Goal: Task Accomplishment & Management: Complete application form

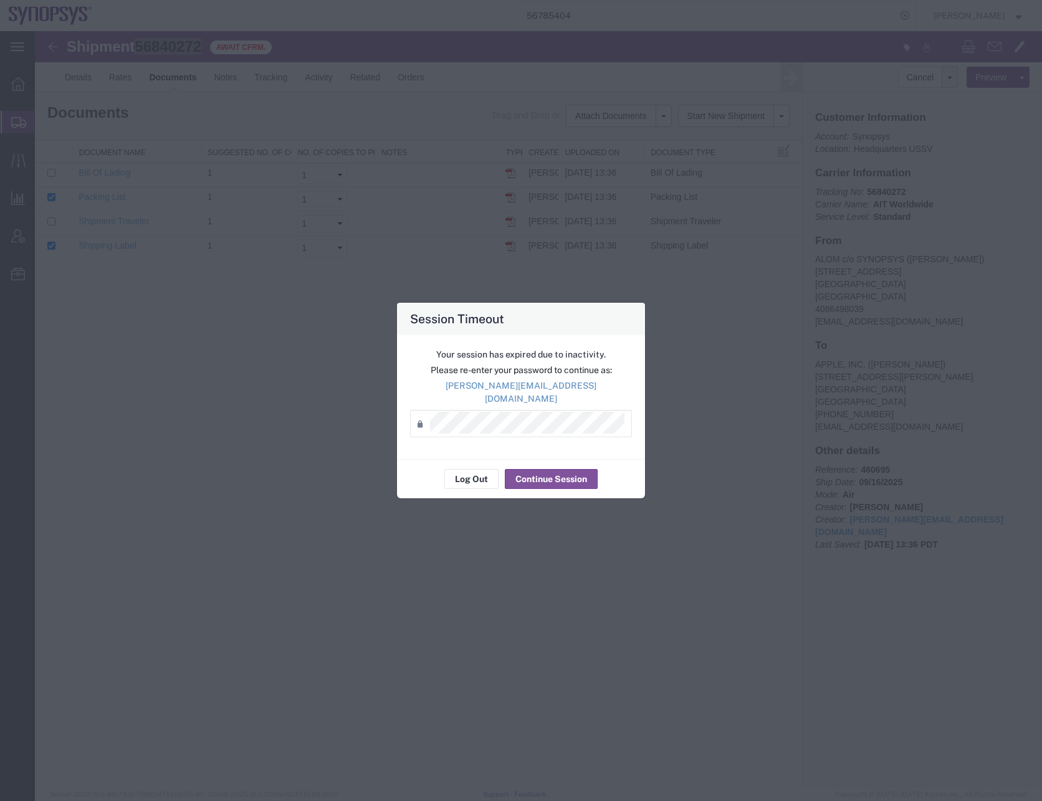
click at [619, 335] on div "Session Timeout" at bounding box center [521, 319] width 248 height 32
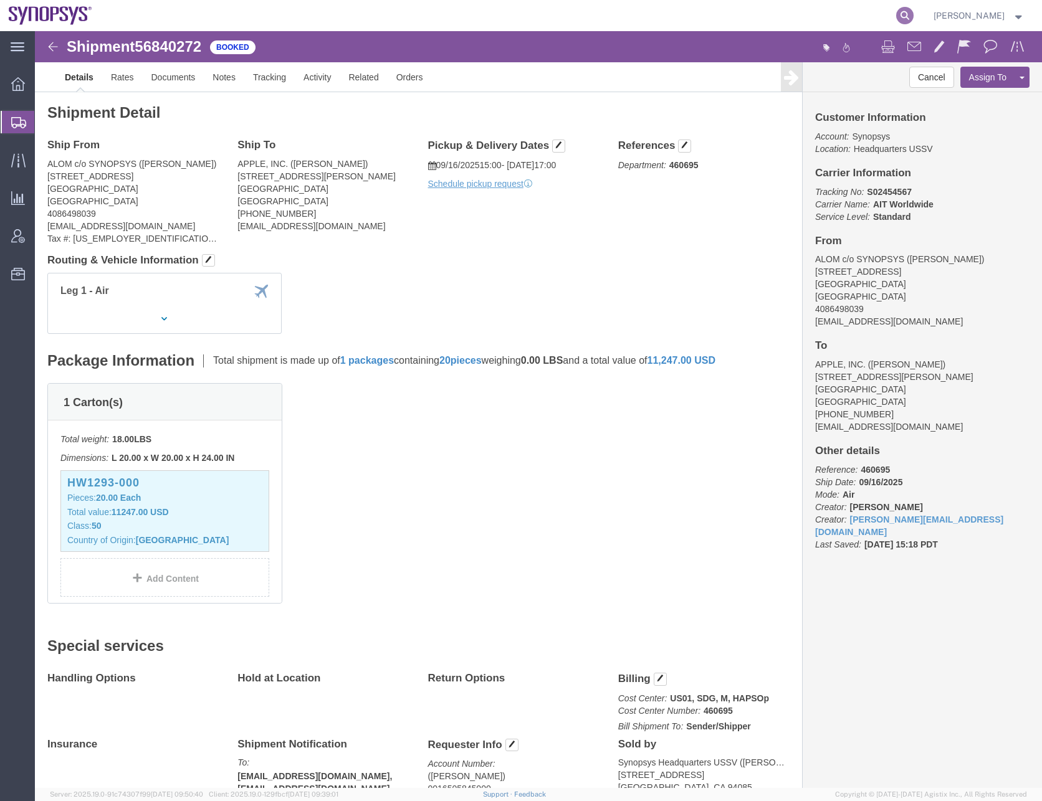
click at [914, 17] on icon at bounding box center [904, 15] width 17 height 17
paste input "56843487"
type input "56843487"
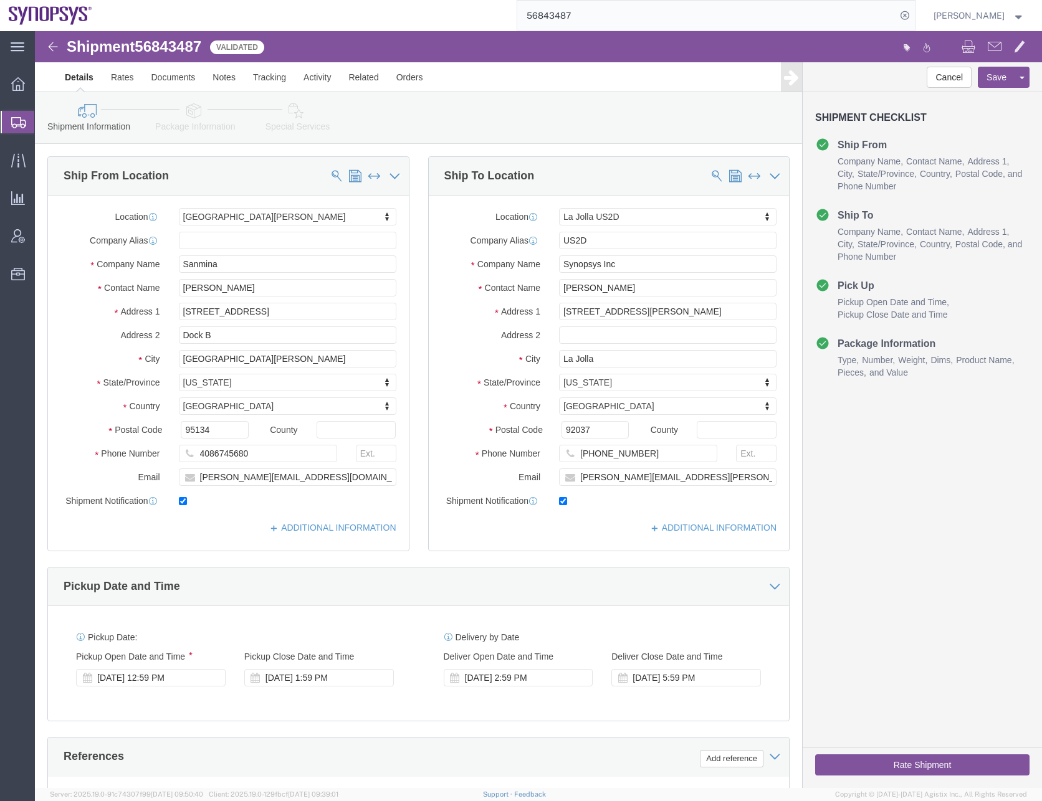
select select
select select "63192"
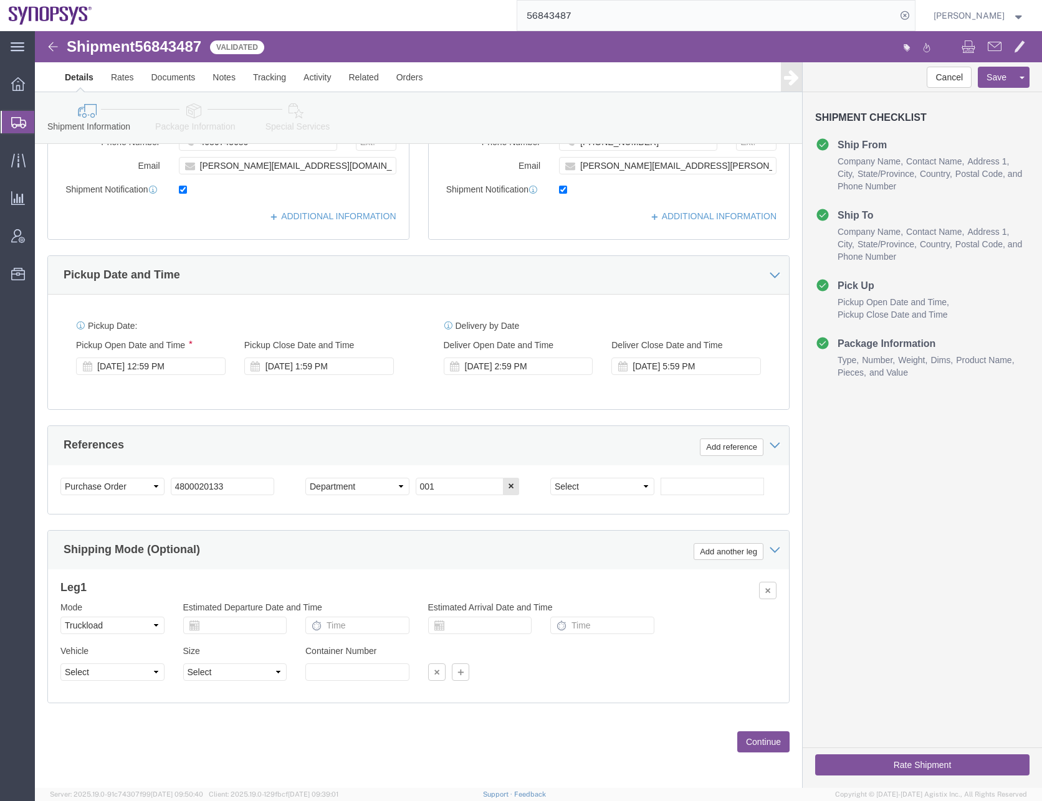
scroll to position [314, 0]
click select "Select Air Less than Truckload Multi-Leg Ocean Freight Rail Small Parcel Truckl…"
select select
click select "Select Air Less than Truckload Multi-Leg Ocean Freight Rail Small Parcel Truckl…"
click button "Continue"
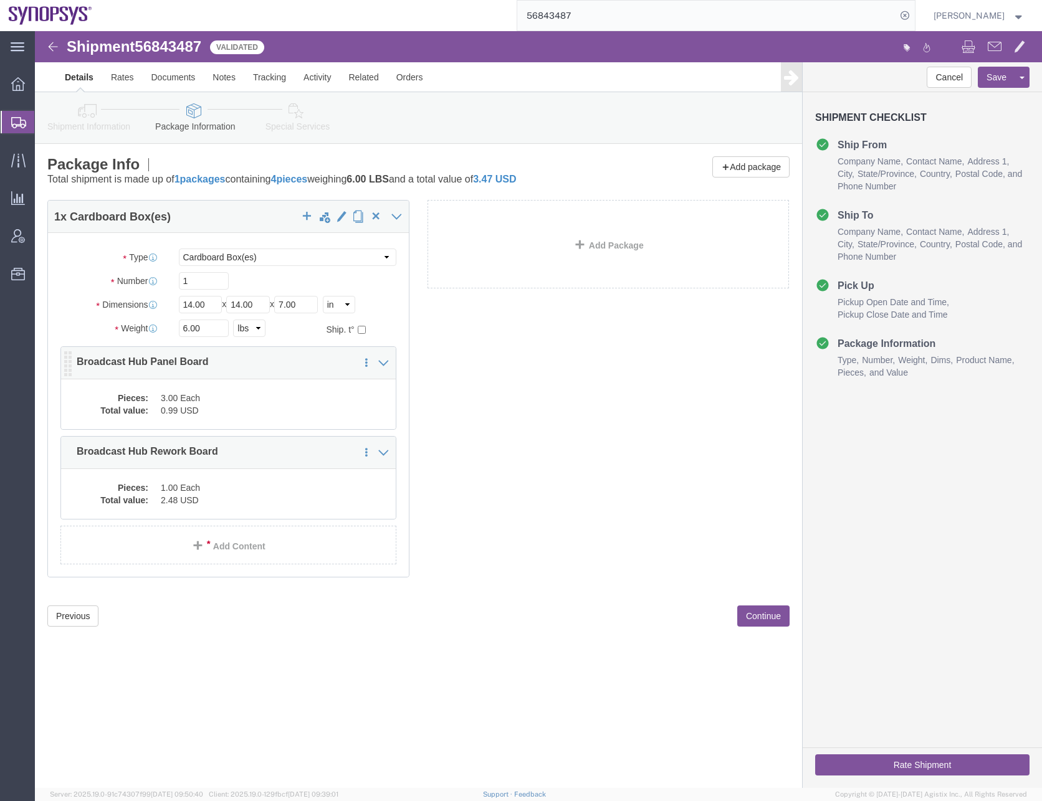
click div "Pieces: 3.00 Each Total value: 0.99 USD"
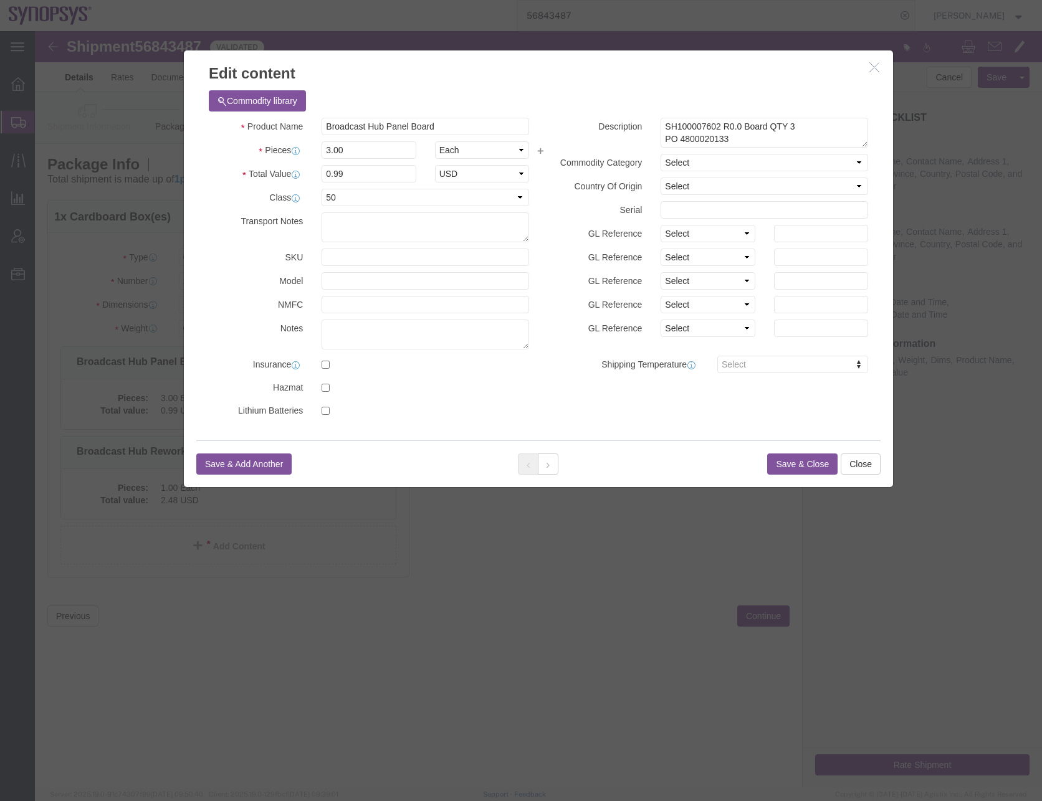
click button "Save & Close"
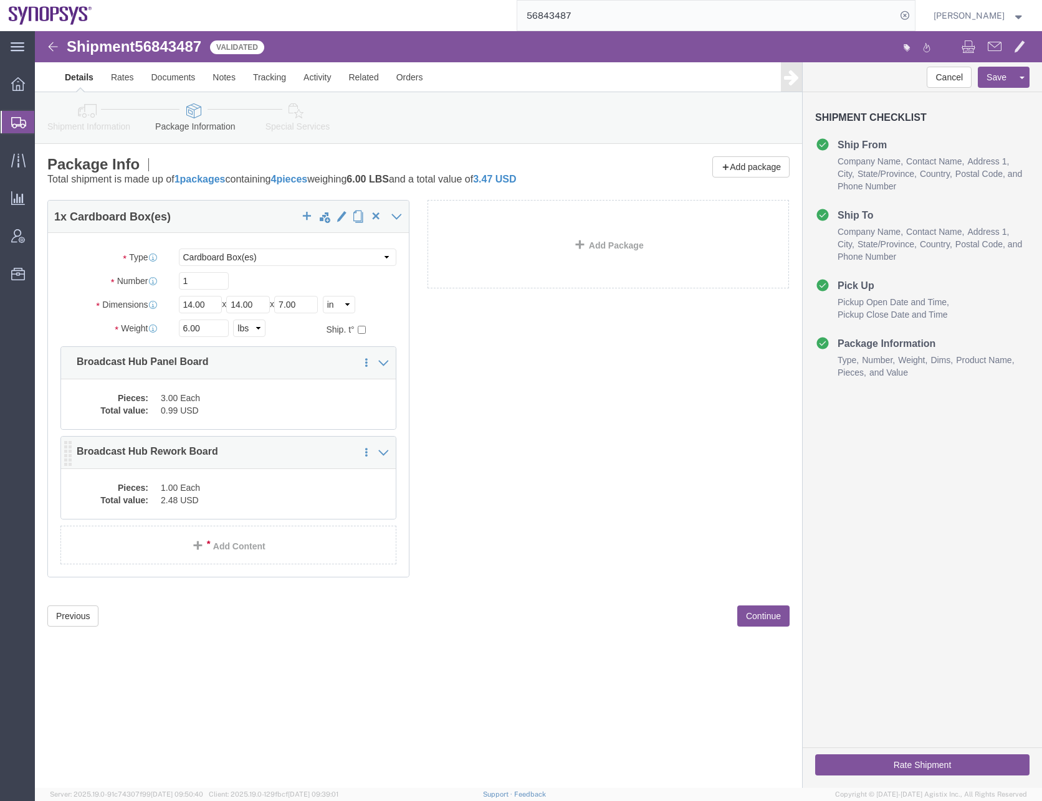
click dd "2.48 USD"
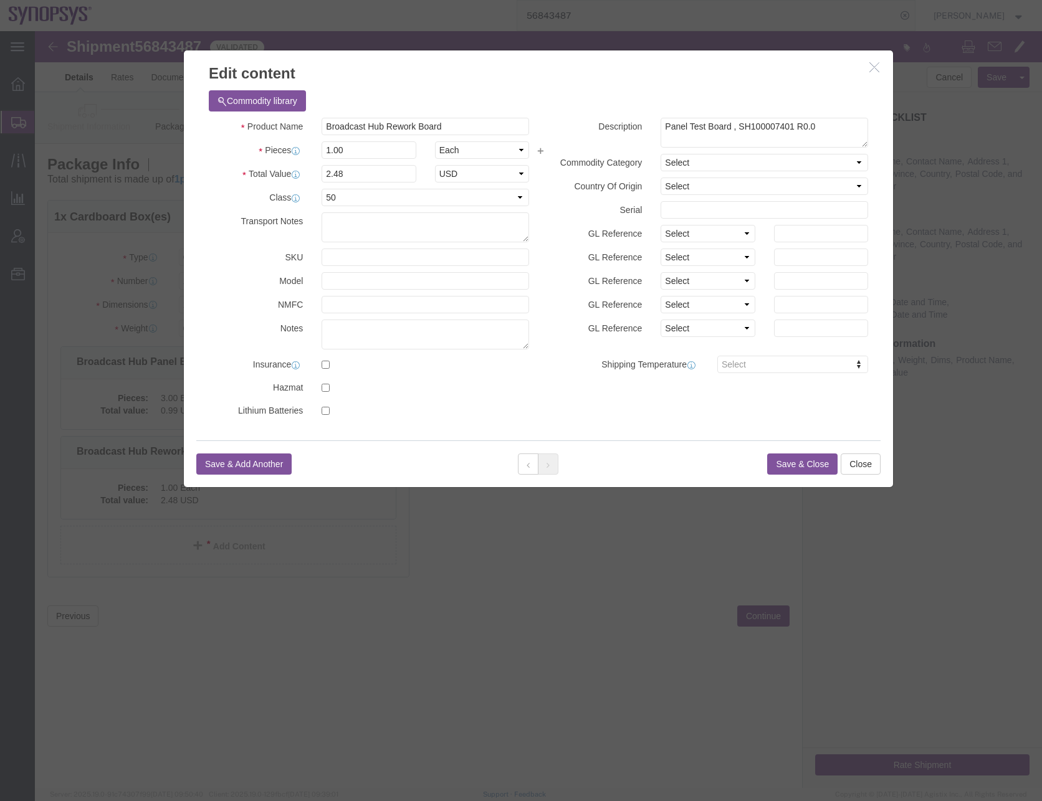
click button "Save & Close"
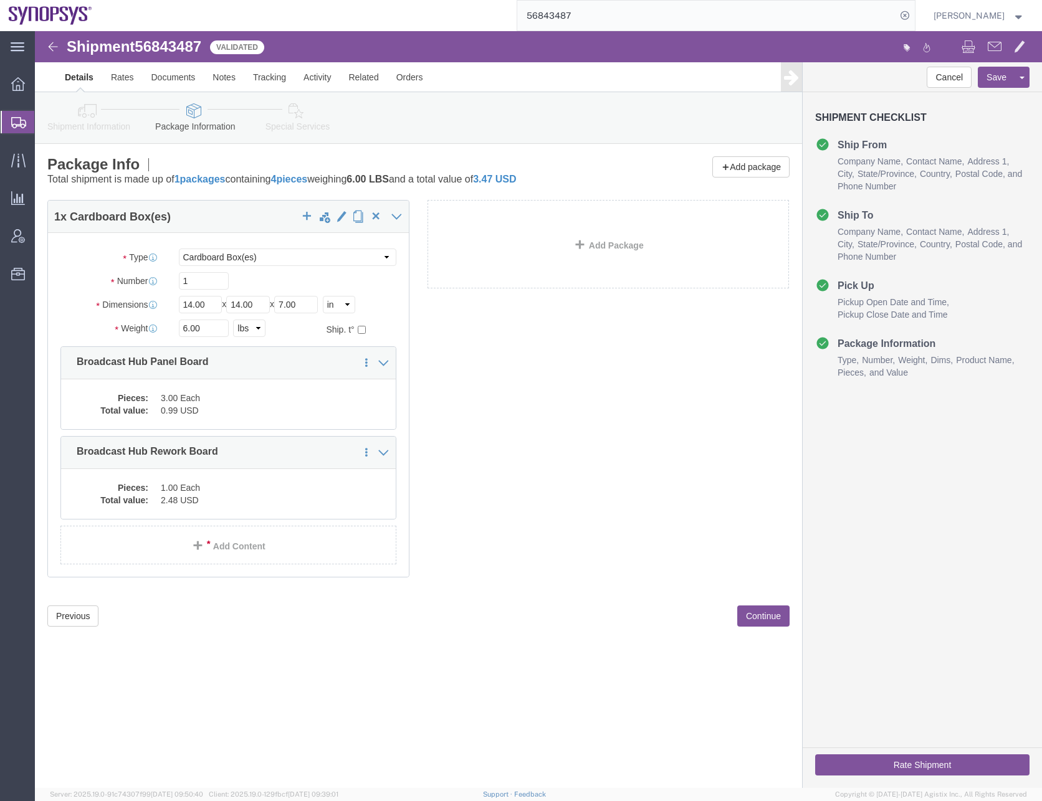
click button "Continue"
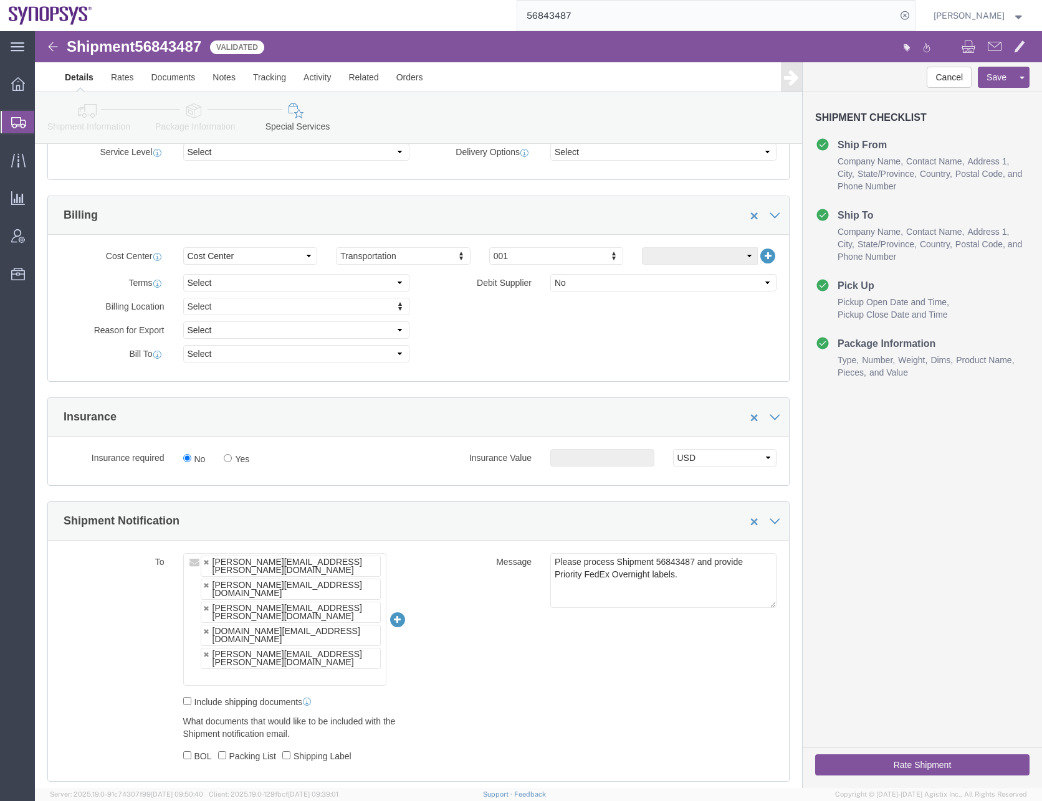
scroll to position [623, 0]
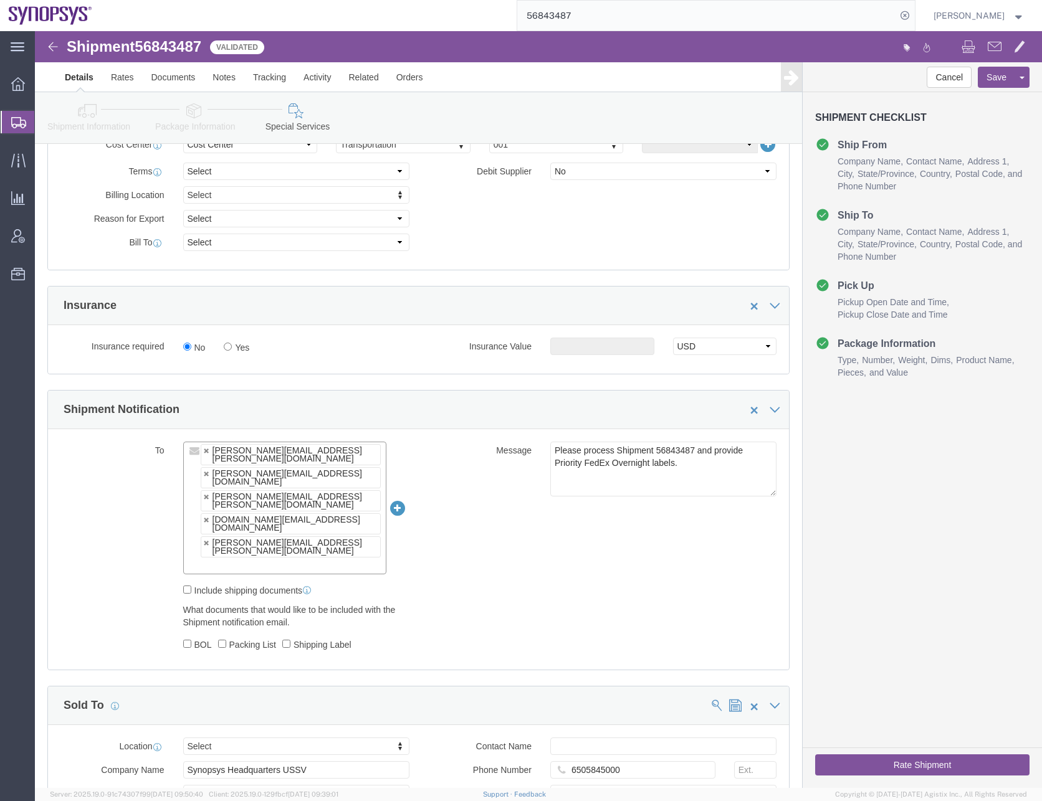
click input "text"
type input "[EMAIL_ADDRESS][DOMAIN_NAME]"
type input "[PERSON_NAME][EMAIL_ADDRESS][PERSON_NAME][DOMAIN_NAME],[DOMAIN_NAME][EMAIL_ADDR…"
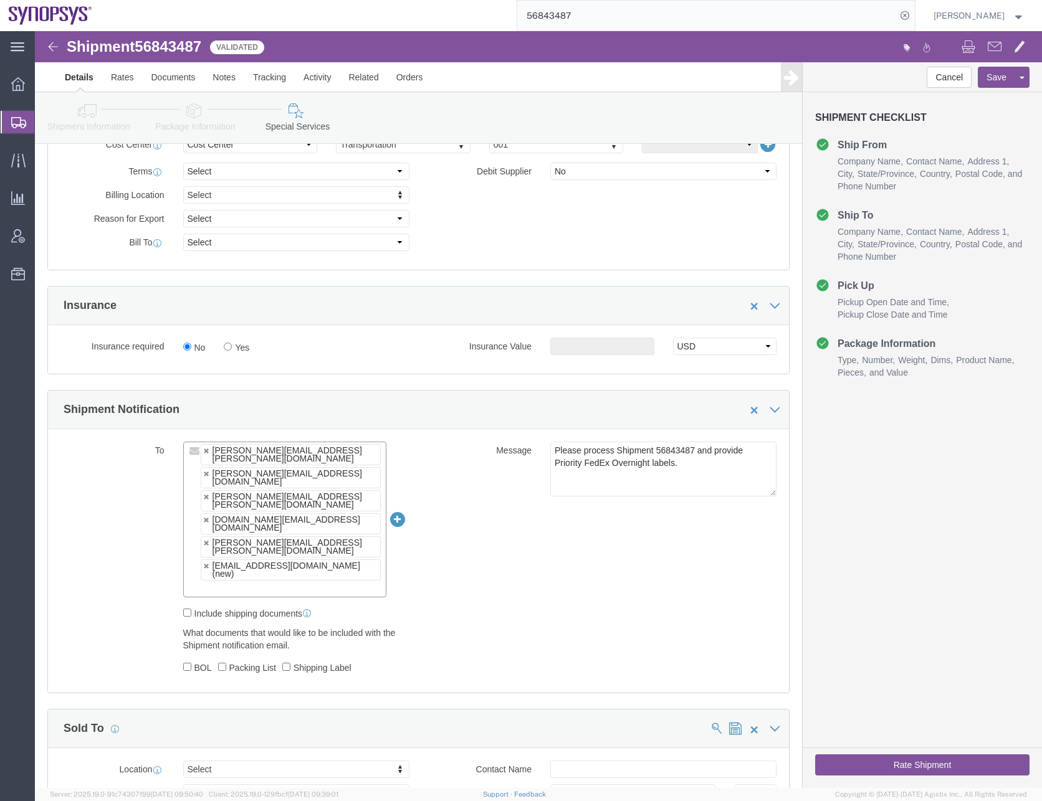
click div "To [PERSON_NAME][EMAIL_ADDRESS][PERSON_NAME][DOMAIN_NAME] [PERSON_NAME][EMAIL_A…"
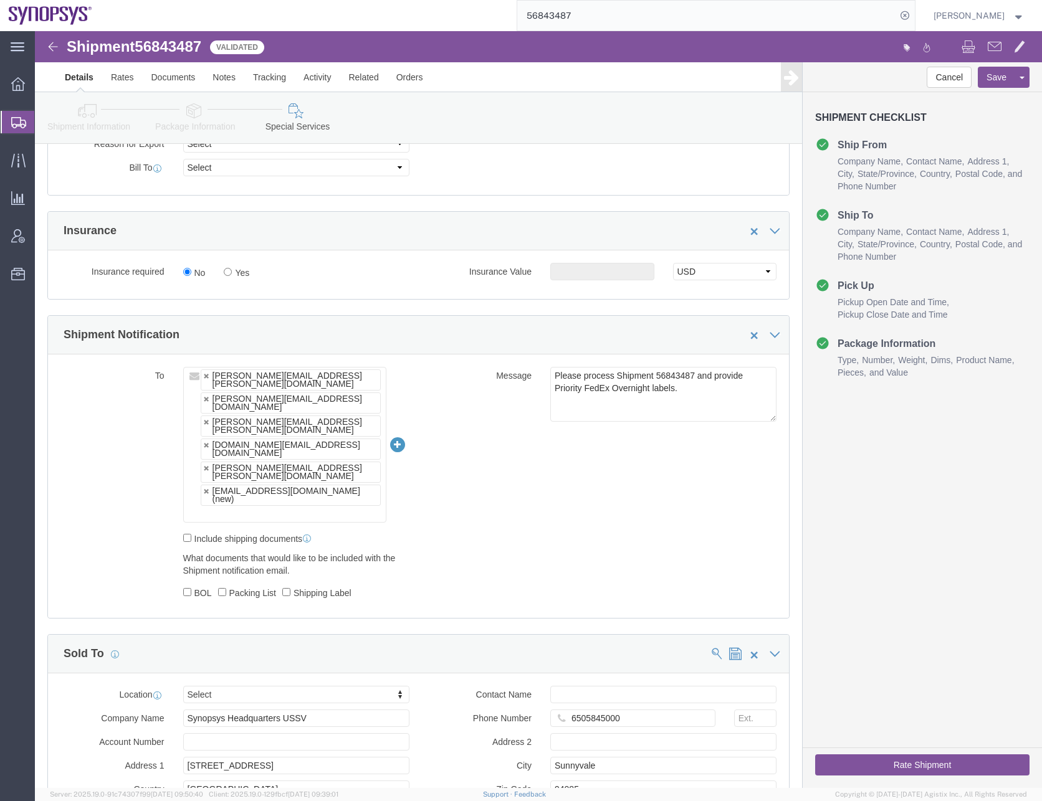
scroll to position [935, 0]
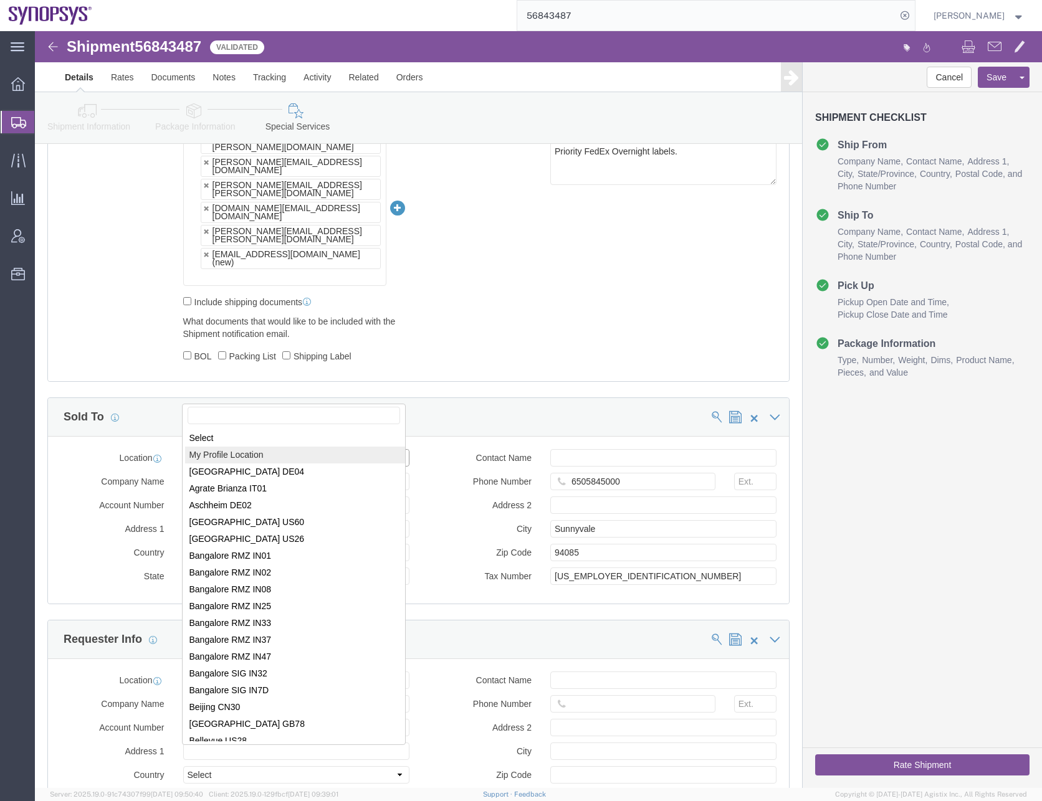
select select "MYPROFILE"
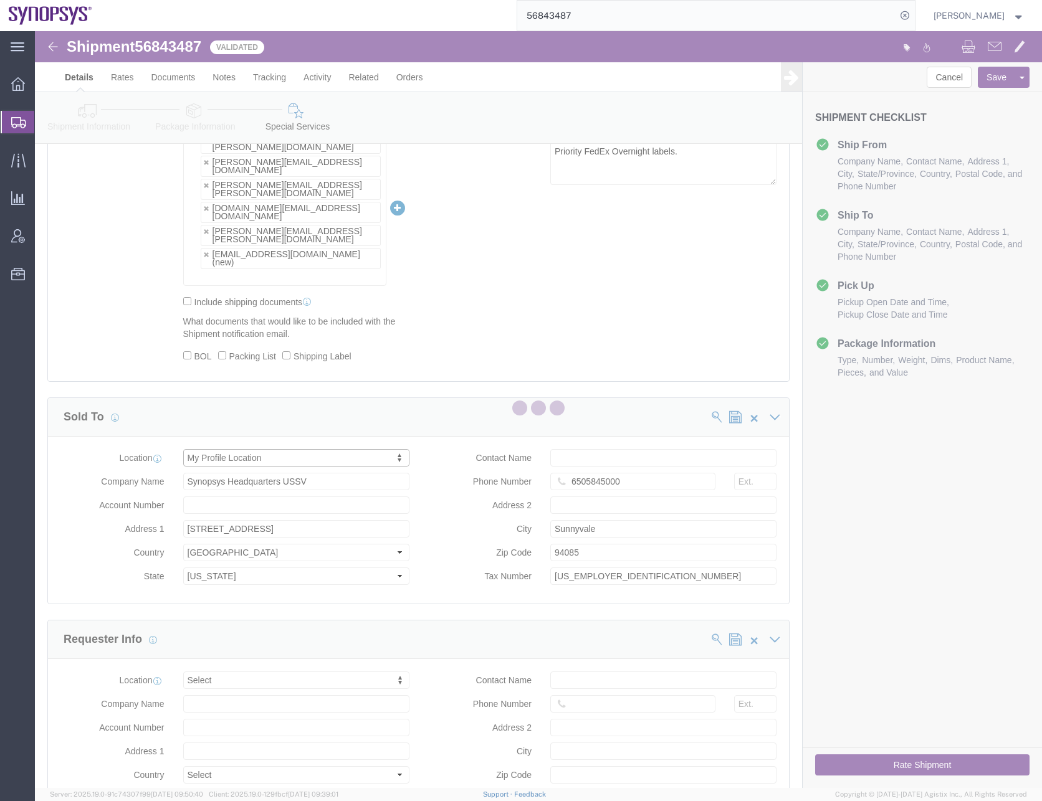
type input "[PERSON_NAME]"
type input "0016505845000"
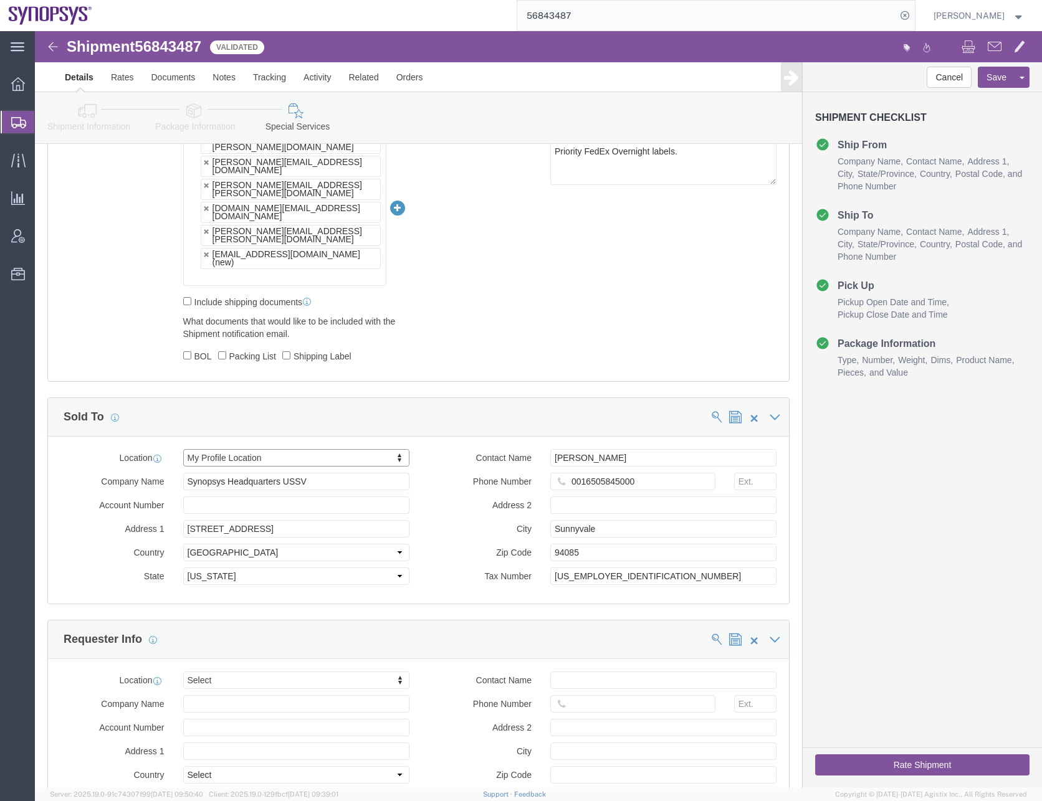
select select "CA"
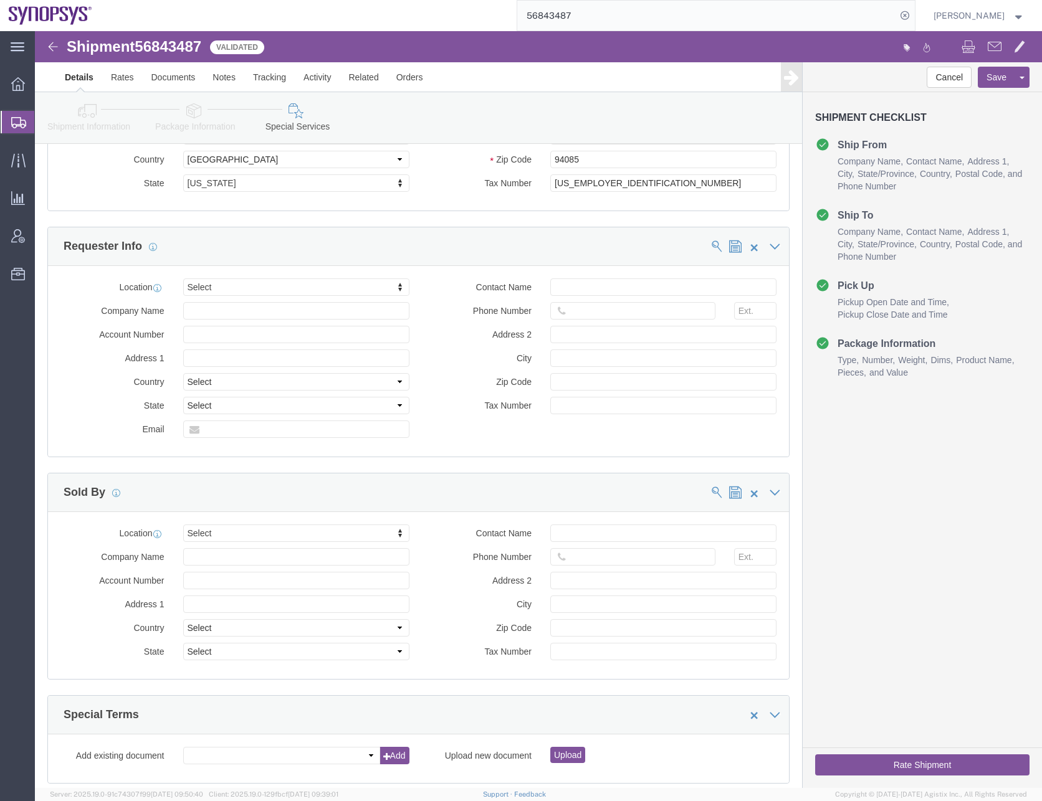
scroll to position [1347, 0]
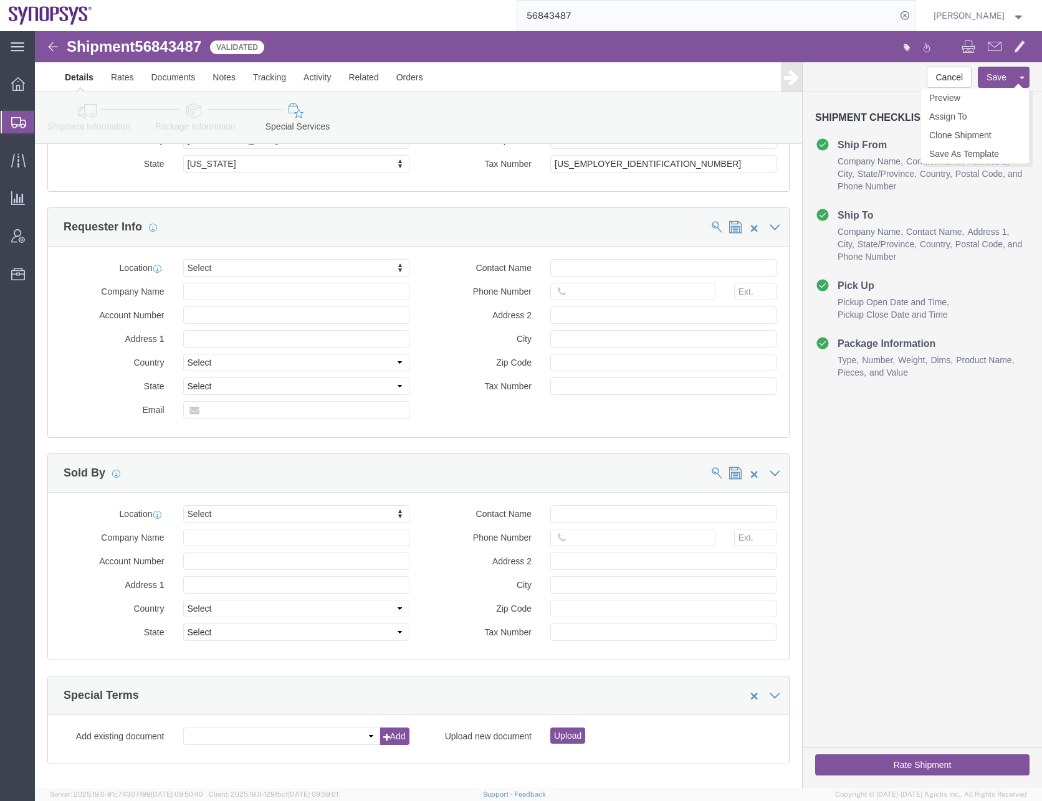
click button "Save"
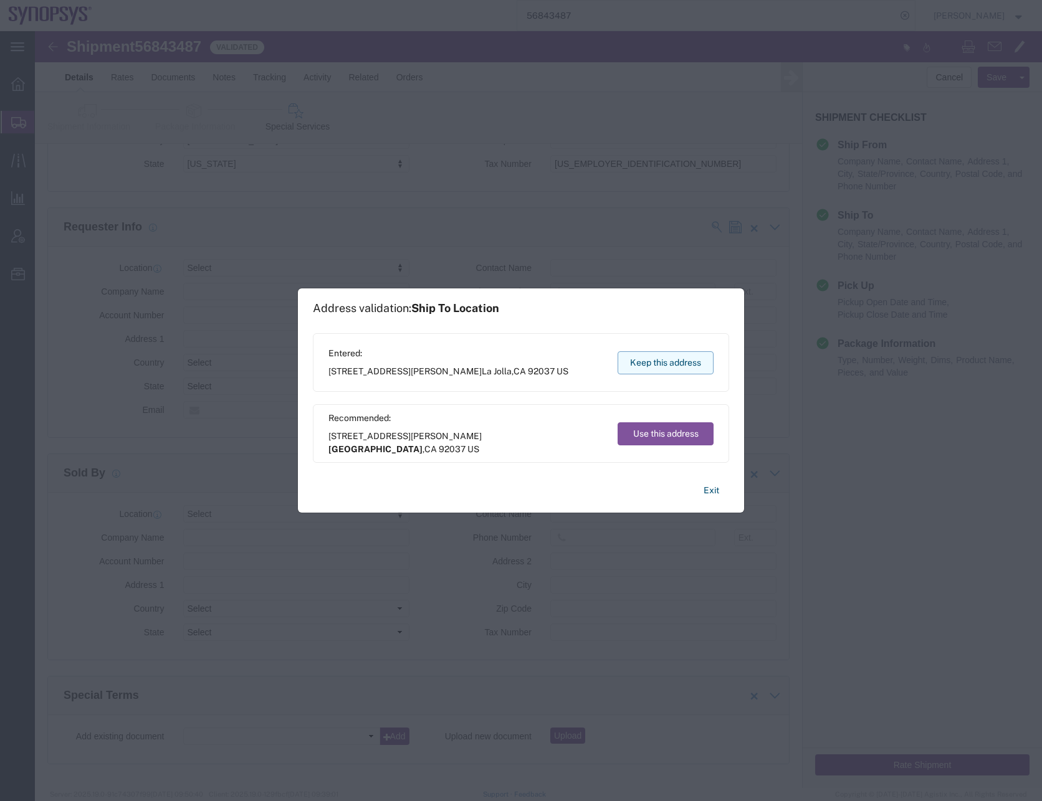
click at [677, 357] on button "Keep this address" at bounding box center [666, 362] width 96 height 23
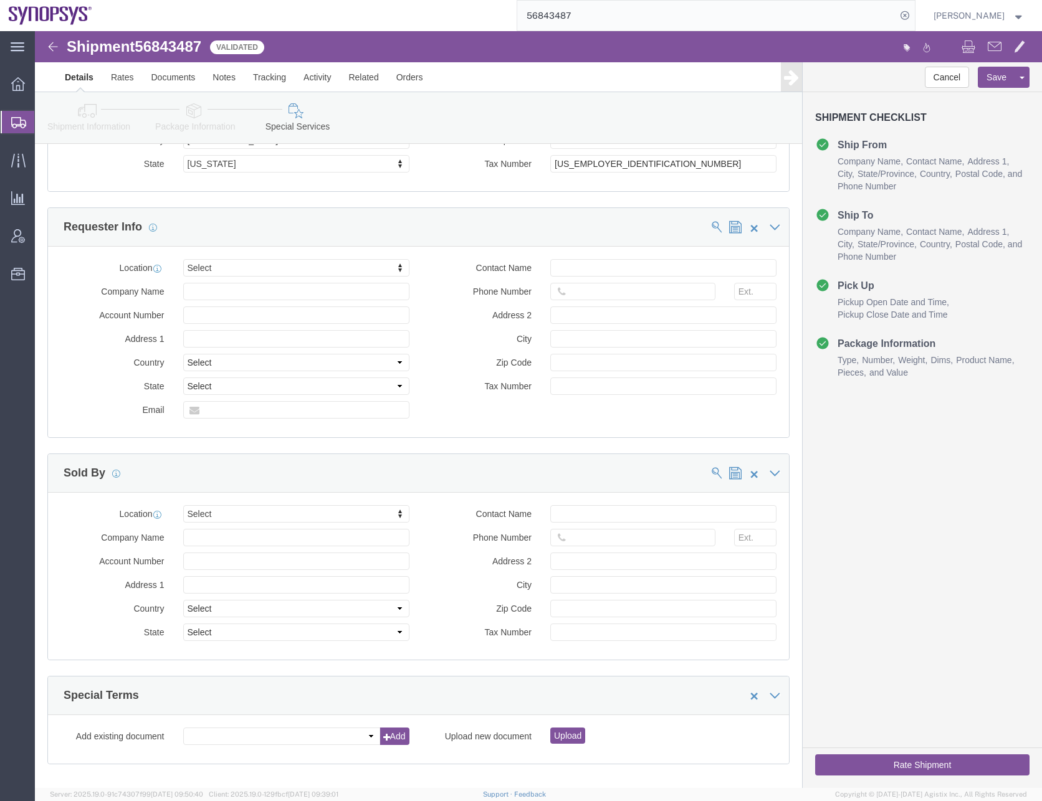
click button "Rate Shipment"
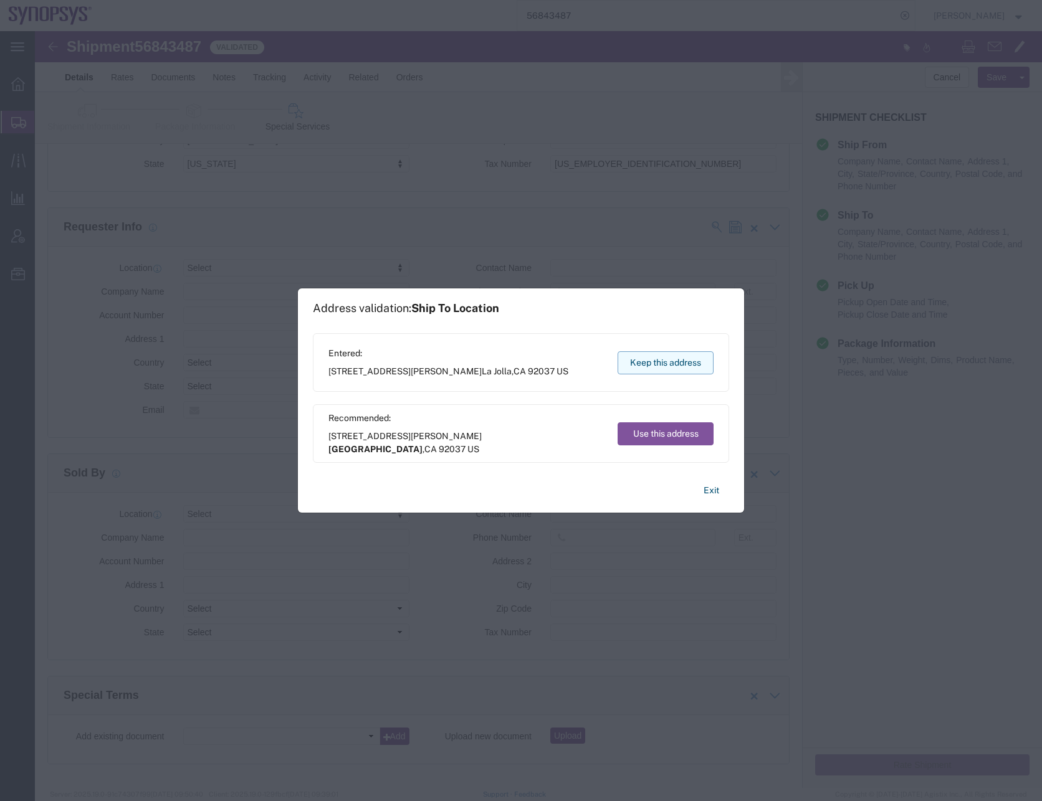
click at [661, 365] on button "Keep this address" at bounding box center [666, 362] width 96 height 23
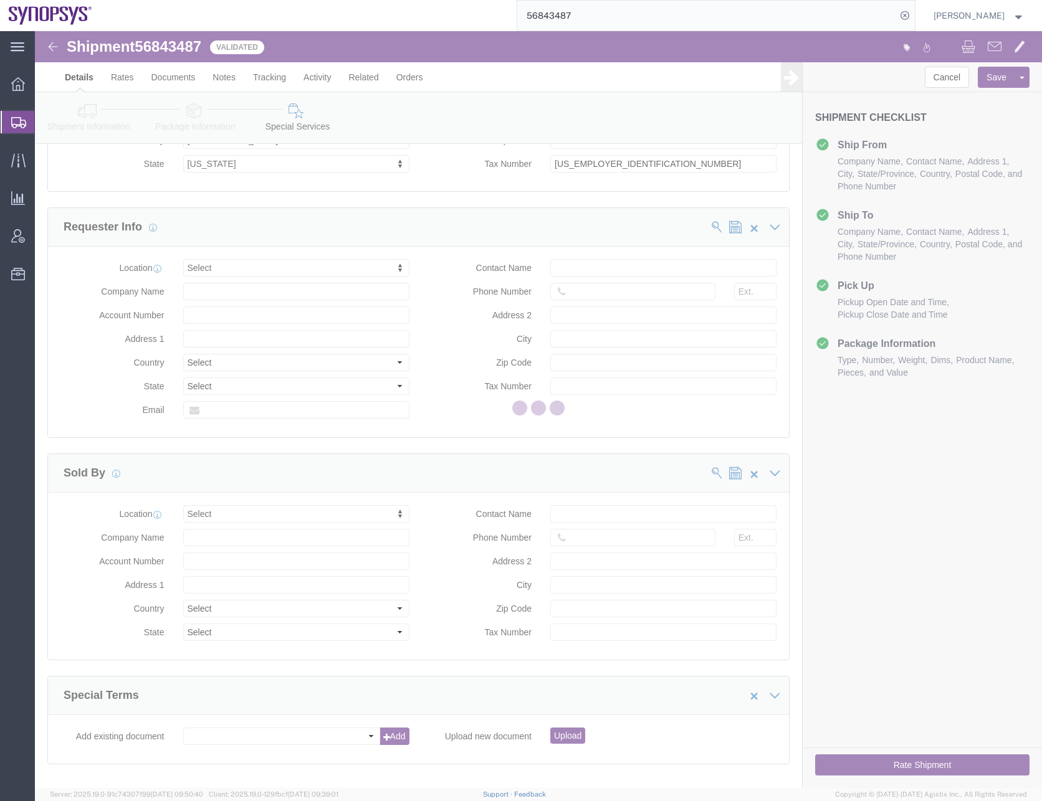
scroll to position [0, 0]
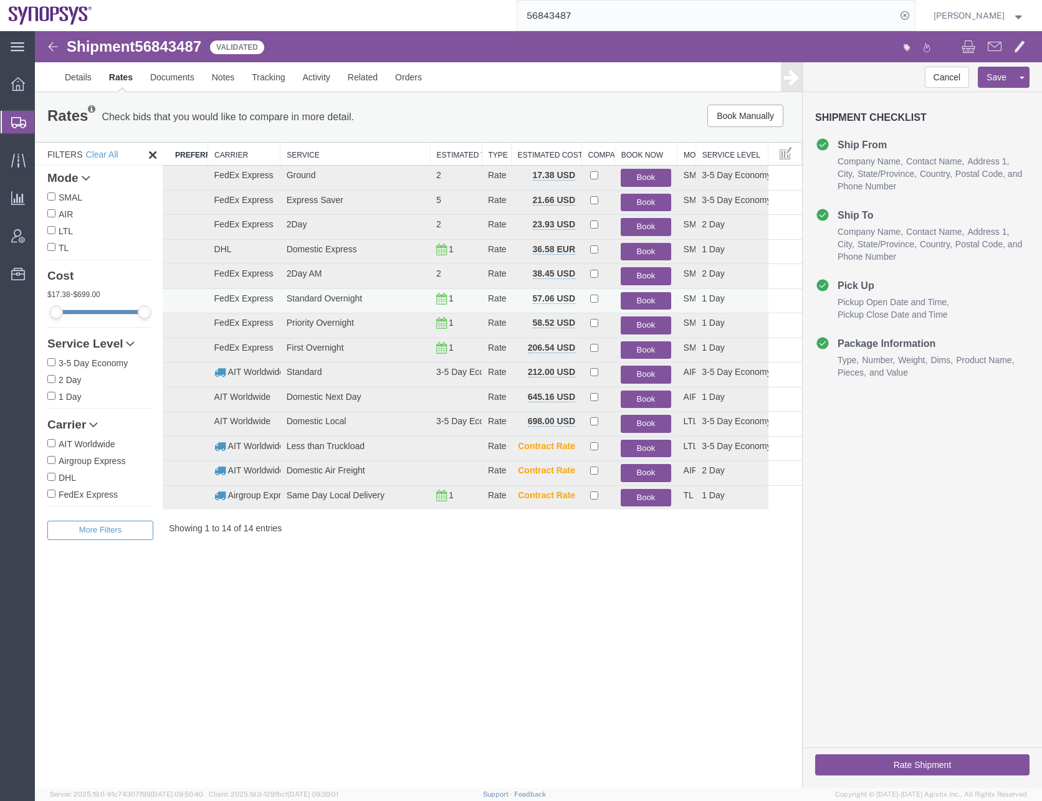
click at [651, 297] on button "Book" at bounding box center [646, 301] width 50 height 18
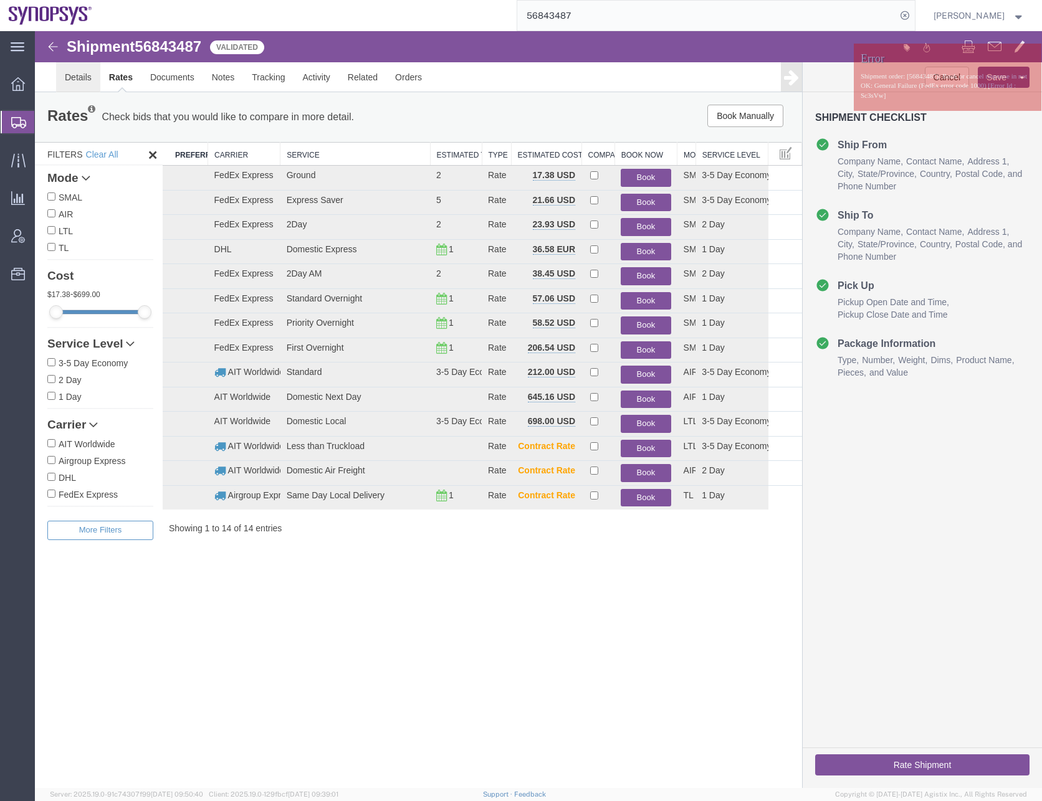
click at [88, 78] on link "Details" at bounding box center [78, 77] width 44 height 30
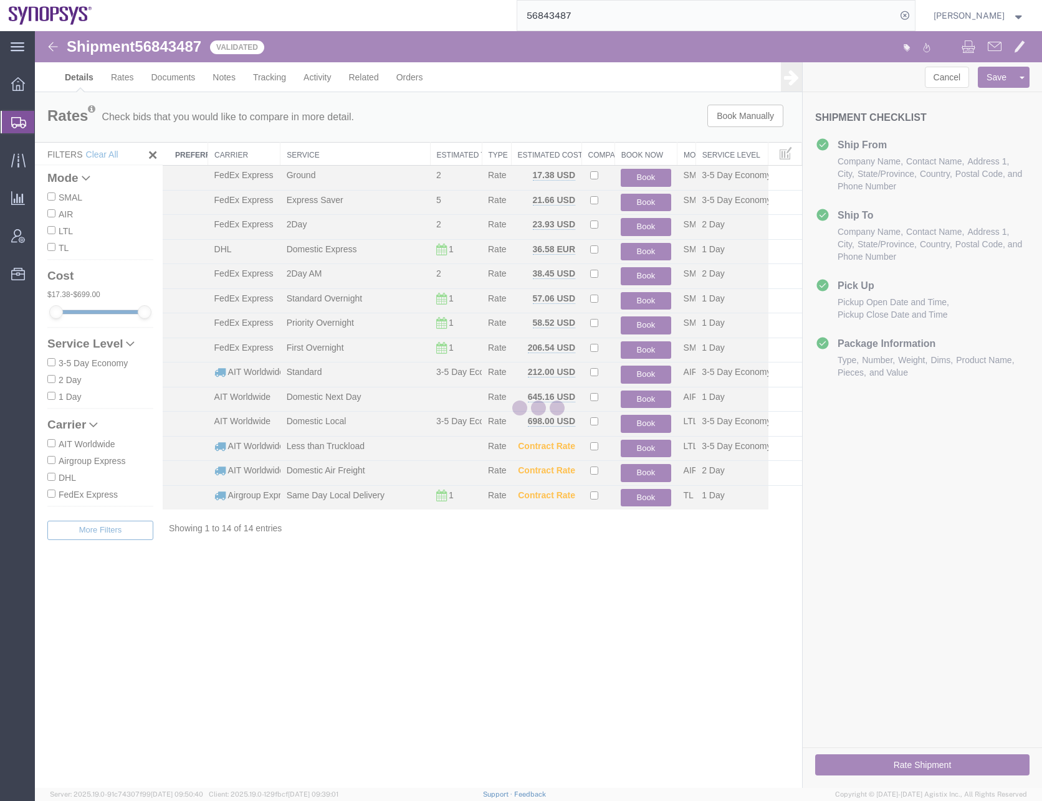
select select "63192"
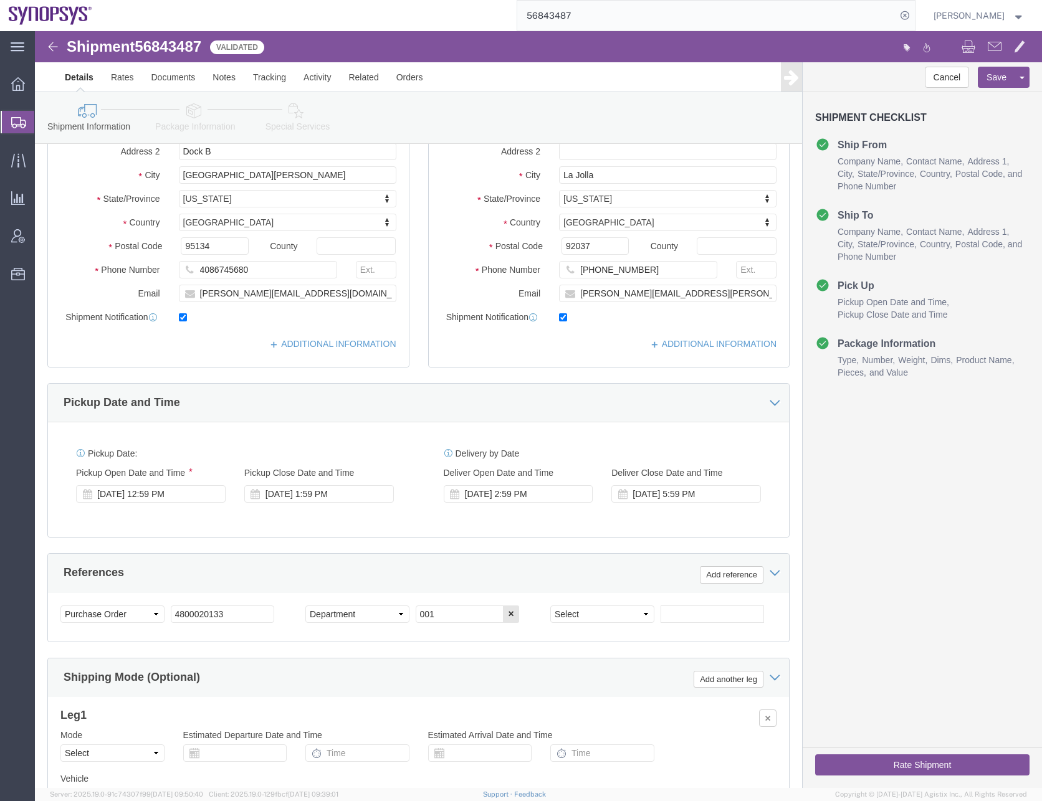
scroll to position [187, 0]
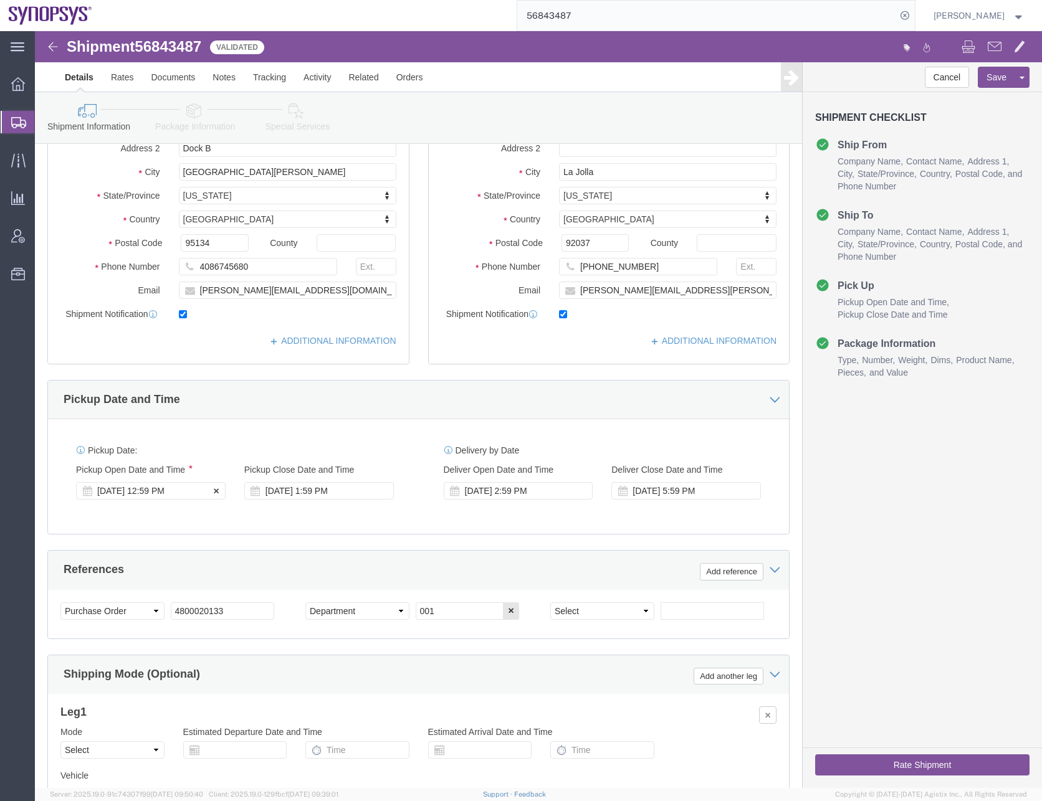
click div "[DATE] 12:59 PM"
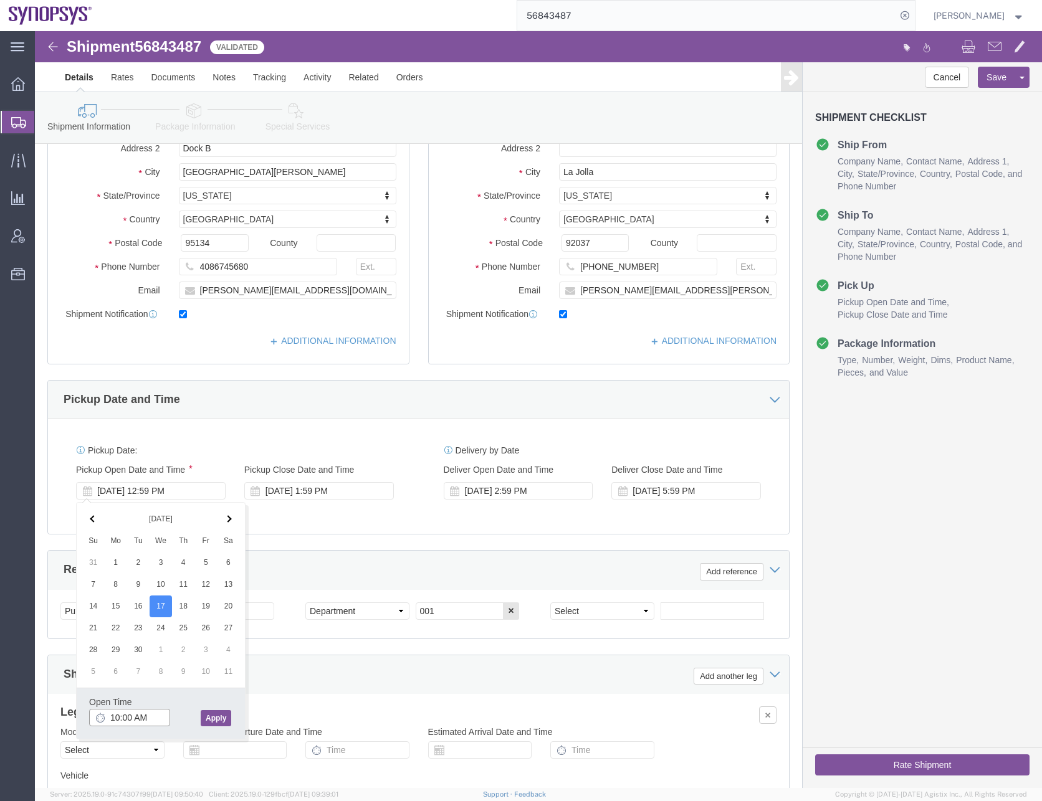
type input "10:00 AM"
click button "Apply"
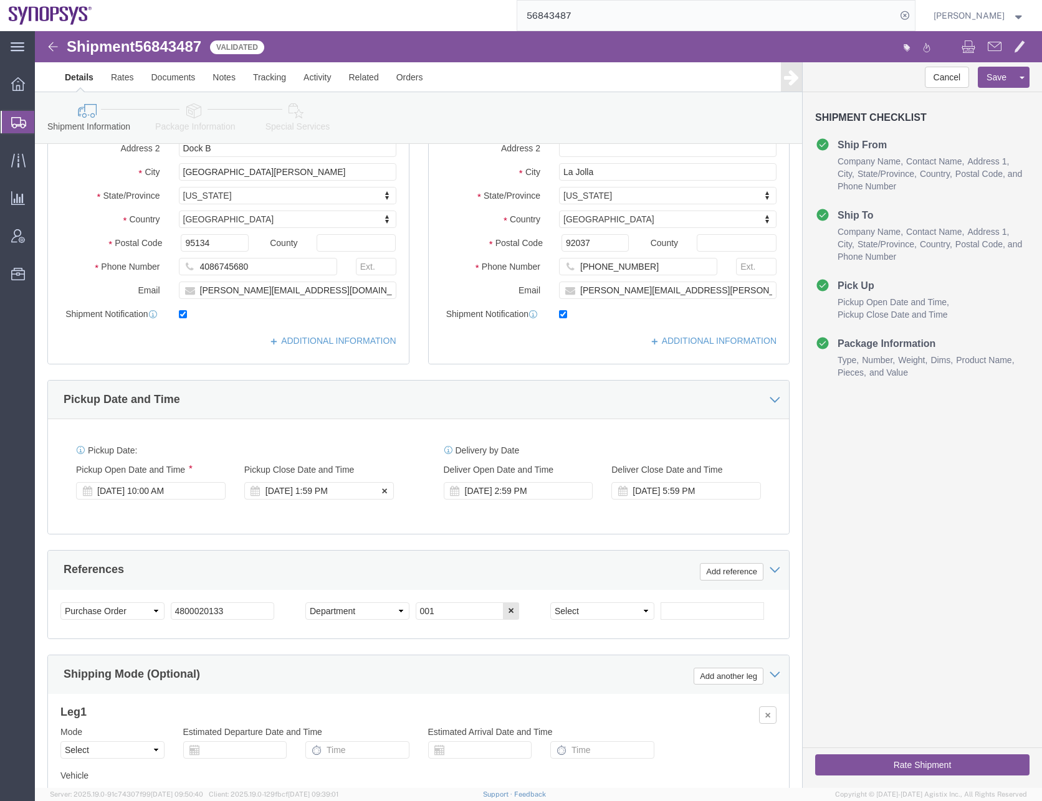
click div "[DATE] 1:59 PM"
type input "4:00 PM"
click button "Apply"
click button "Save"
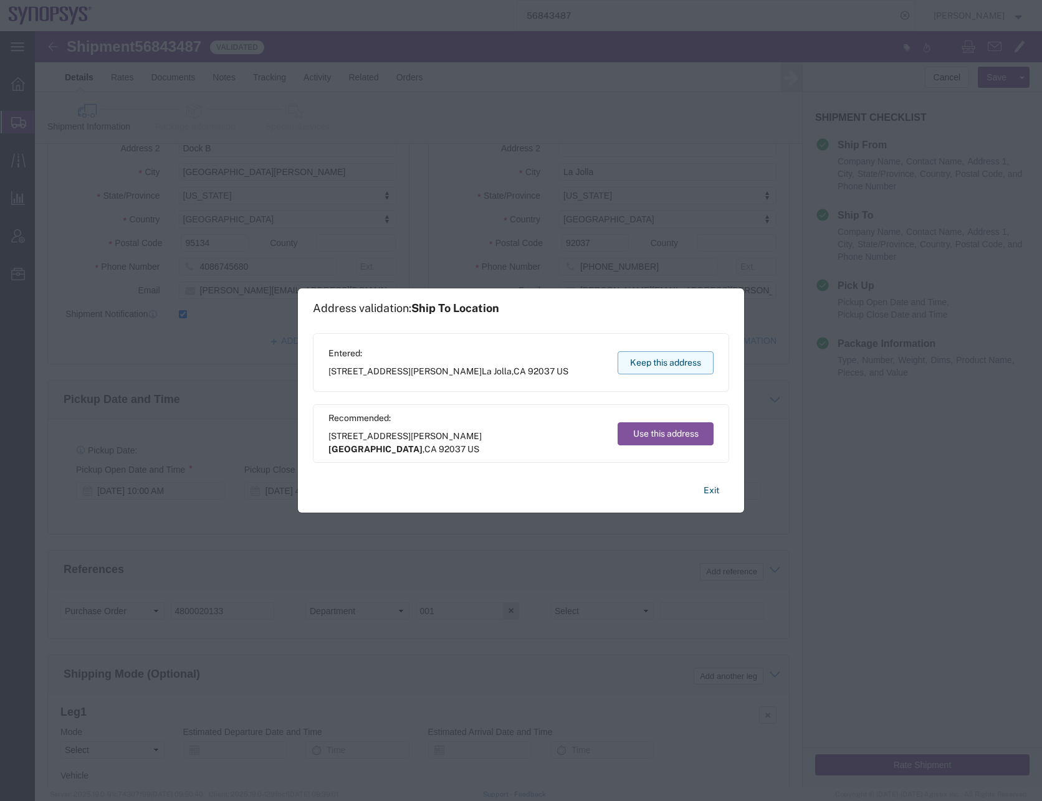
click at [669, 355] on button "Keep this address" at bounding box center [666, 362] width 96 height 23
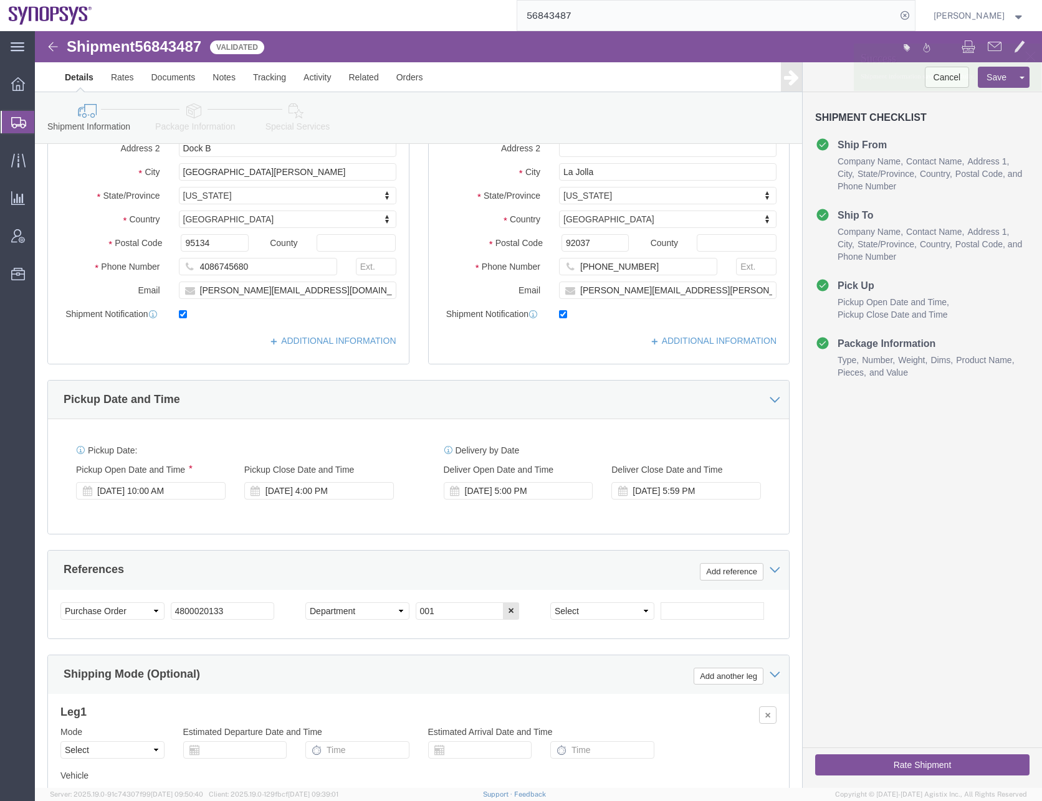
click button "Rate Shipment"
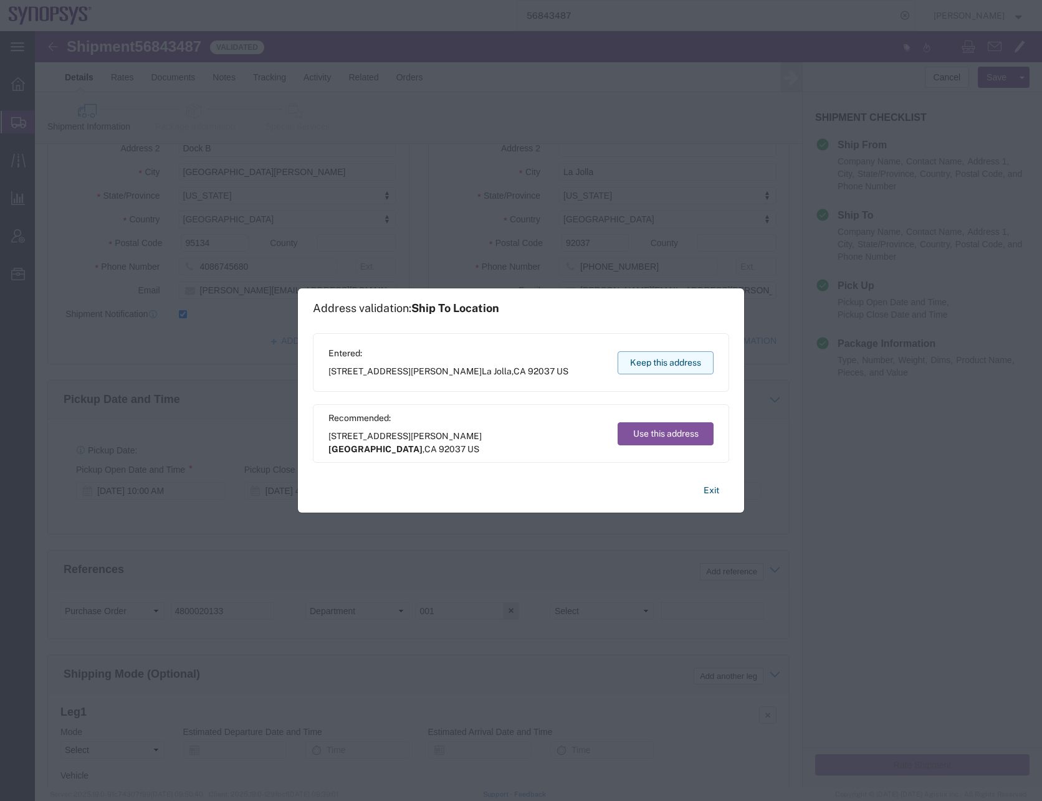
click at [671, 361] on button "Keep this address" at bounding box center [666, 362] width 96 height 23
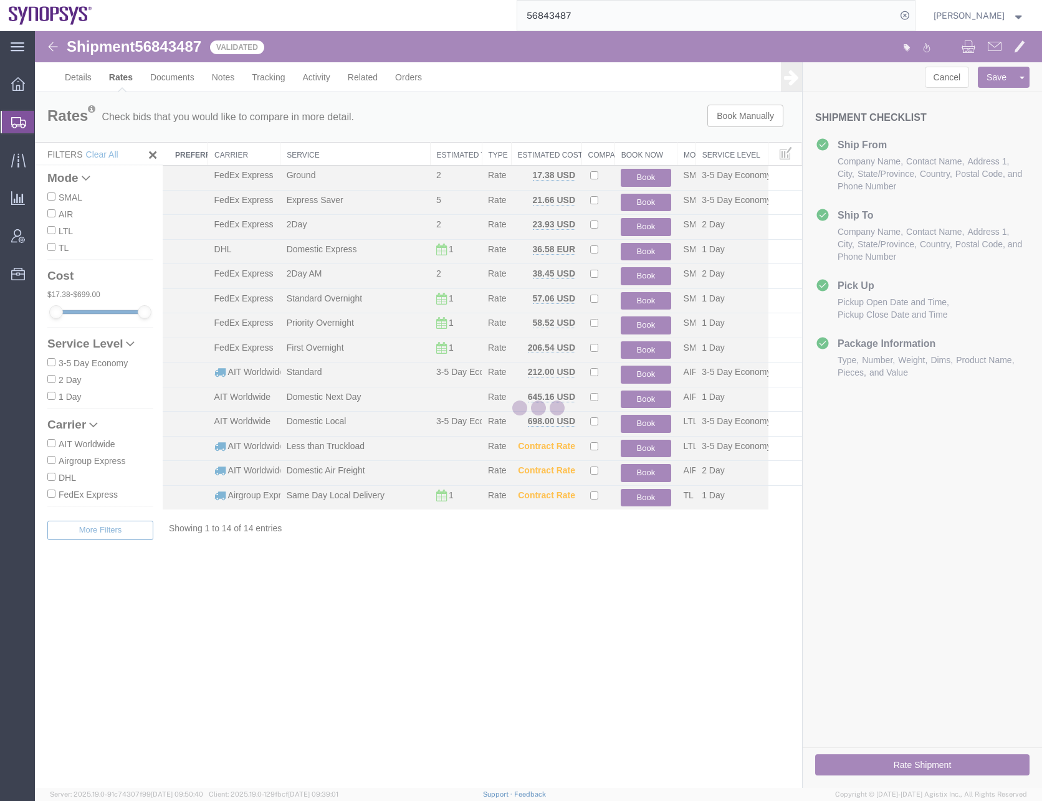
scroll to position [0, 0]
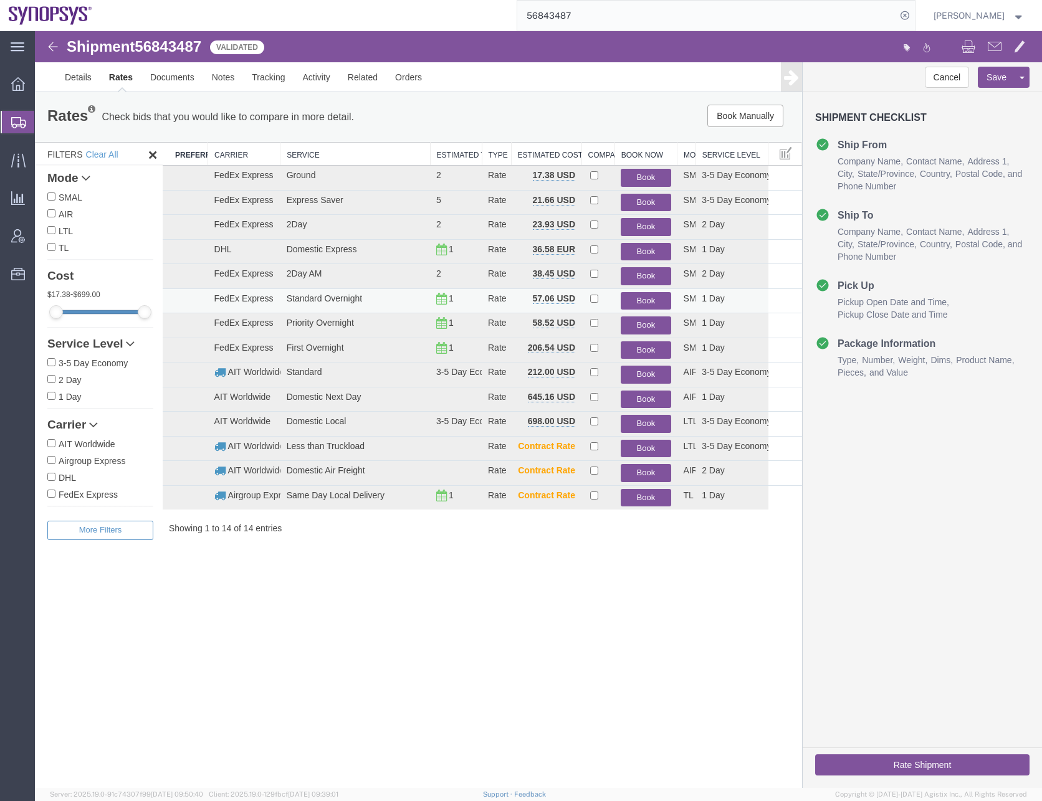
click at [643, 299] on button "Book" at bounding box center [646, 301] width 50 height 18
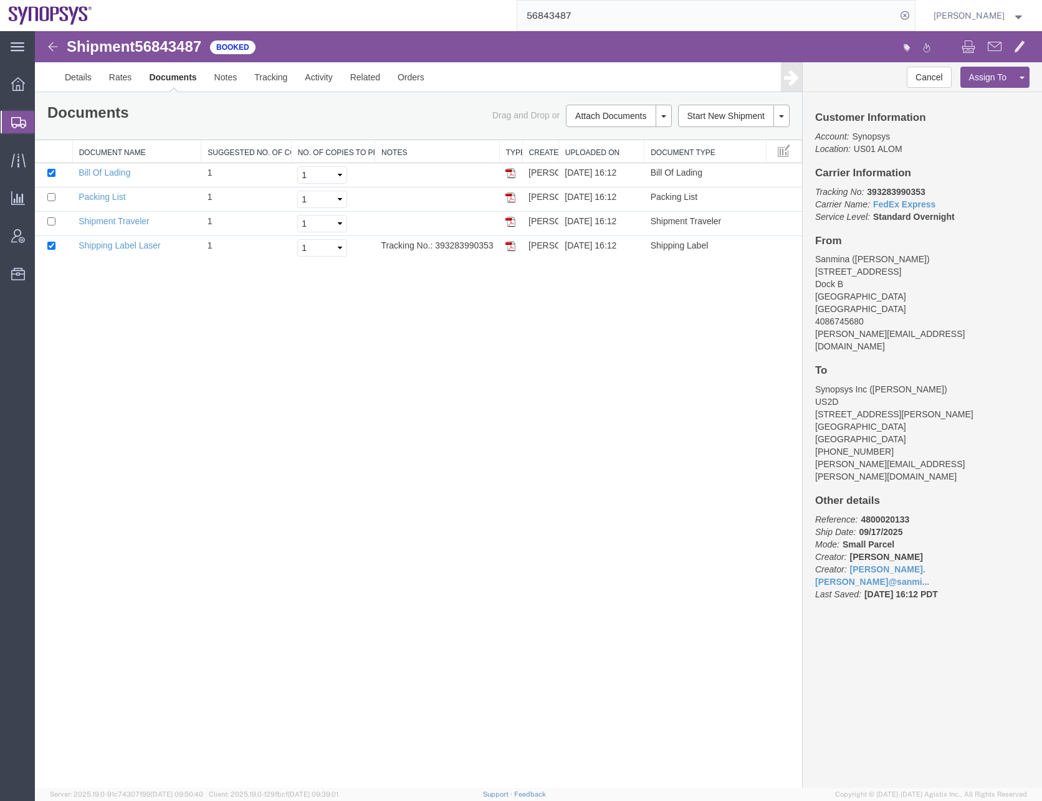
click at [24, 124] on icon at bounding box center [18, 122] width 15 height 11
